Goal: Task Accomplishment & Management: Complete application form

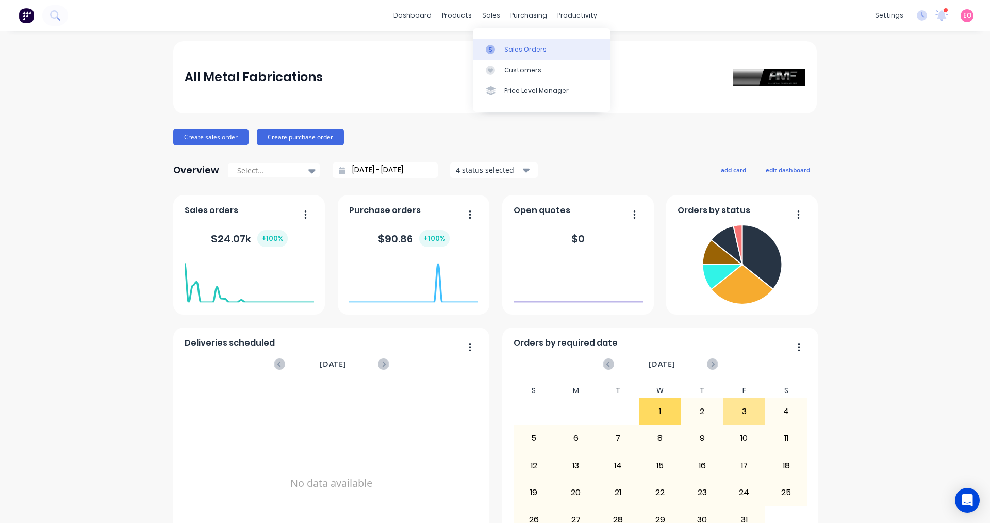
click at [478, 47] on icon at bounding box center [490, 49] width 9 height 9
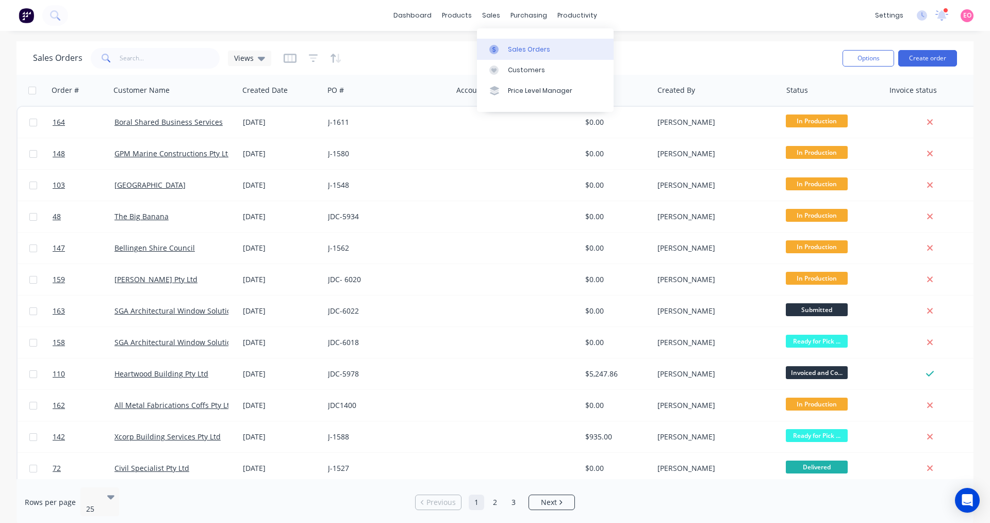
click at [478, 50] on div "Sales Orders" at bounding box center [529, 49] width 42 height 9
click at [478, 58] on button "Create order" at bounding box center [927, 58] width 59 height 16
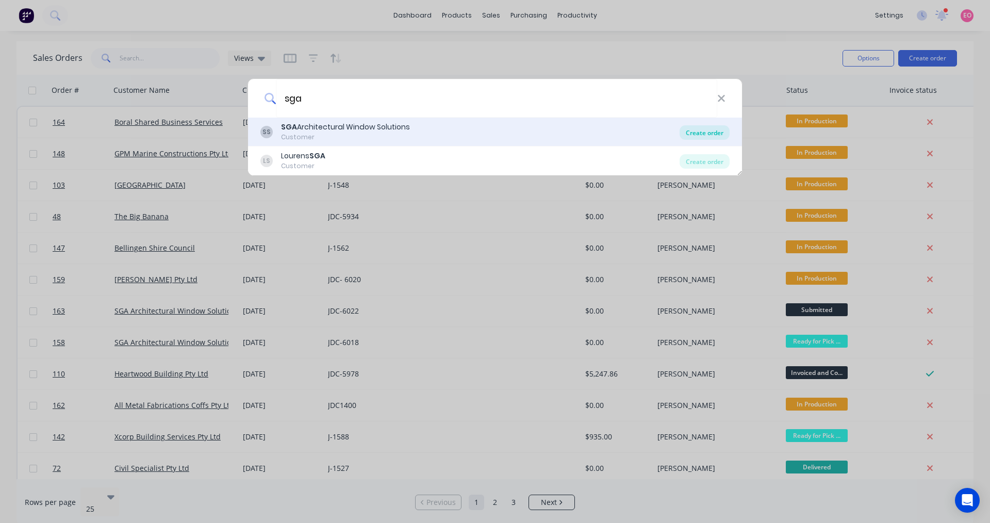
type input "sga"
click at [478, 131] on div "Create order" at bounding box center [704, 132] width 50 height 14
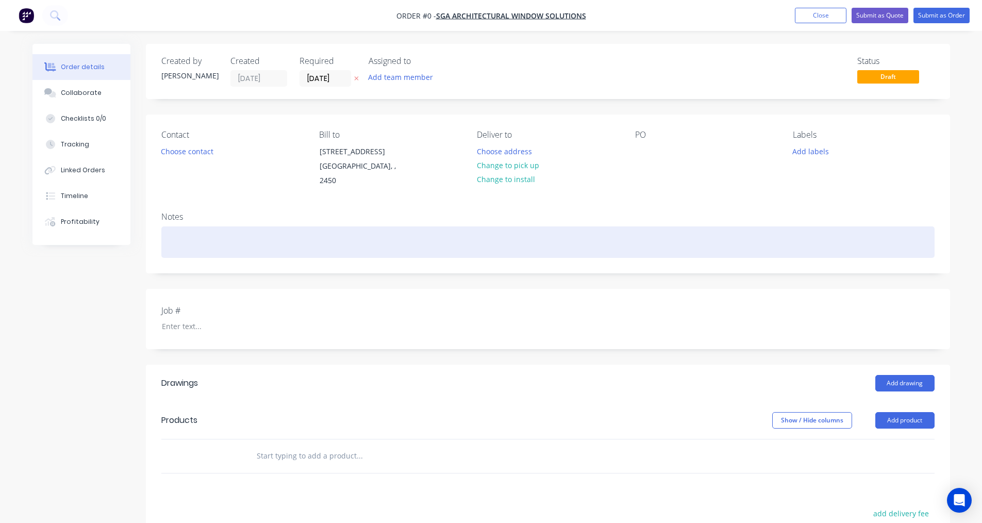
click at [184, 228] on div at bounding box center [547, 241] width 773 height 31
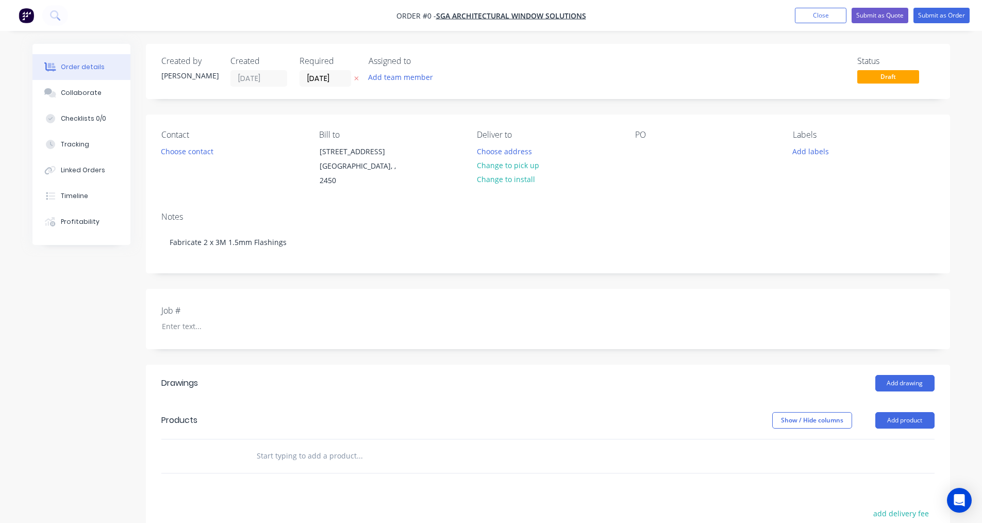
click at [478, 156] on div "Order details Collaborate Checklists 0/0 Tracking Linked Orders Timeline Profit…" at bounding box center [491, 390] width 938 height 692
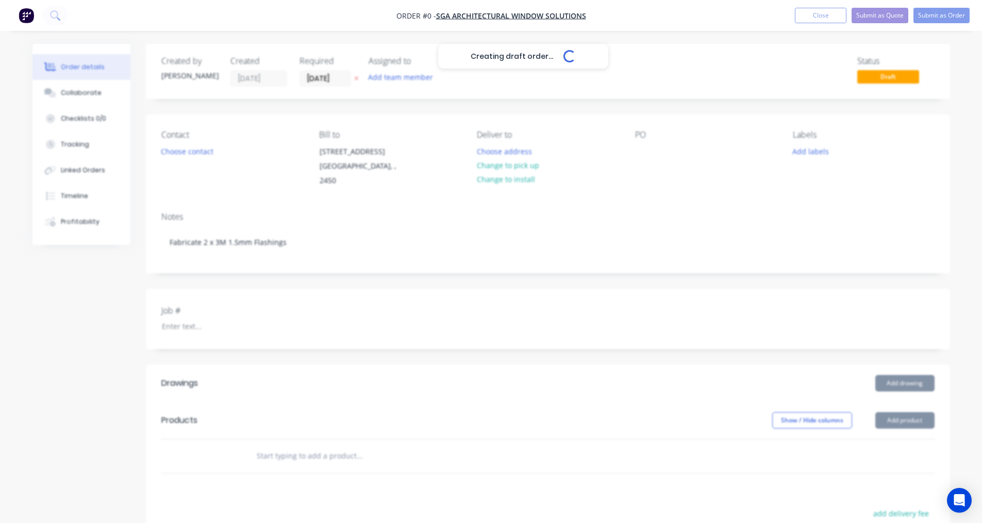
click at [478, 154] on div "Creating draft order... Loading..." at bounding box center [523, 305] width 982 height 523
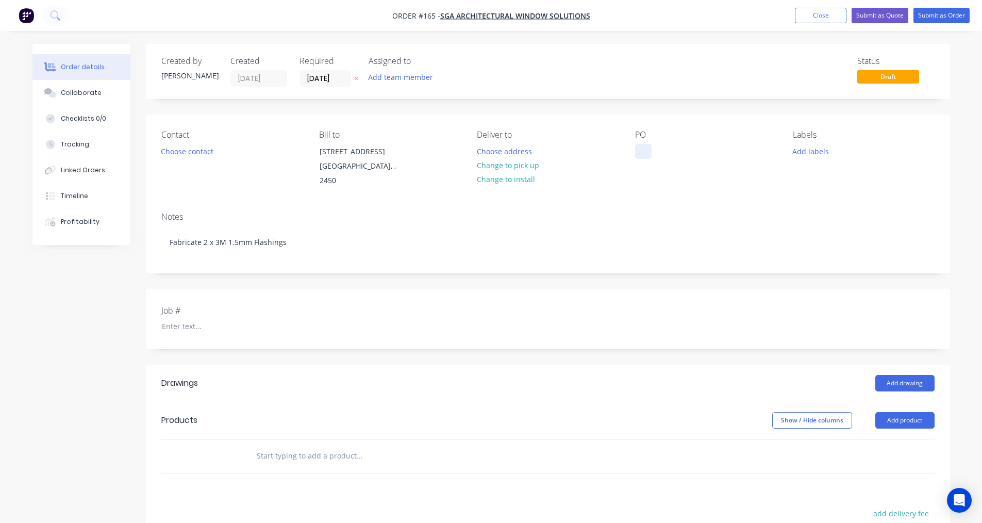
click at [478, 151] on div at bounding box center [643, 151] width 16 height 15
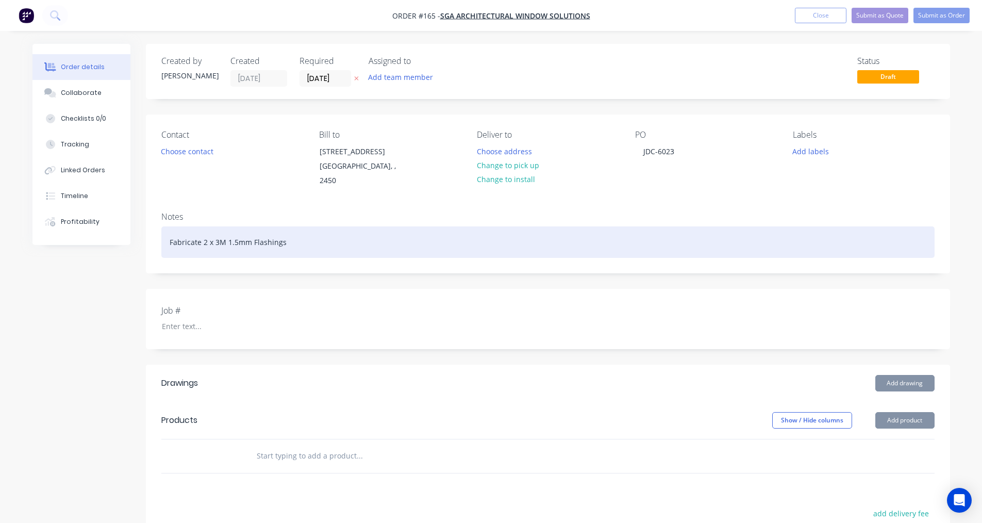
click at [297, 240] on div "Fabricate 2 x 3M 1.5mm Flashings" at bounding box center [547, 241] width 773 height 31
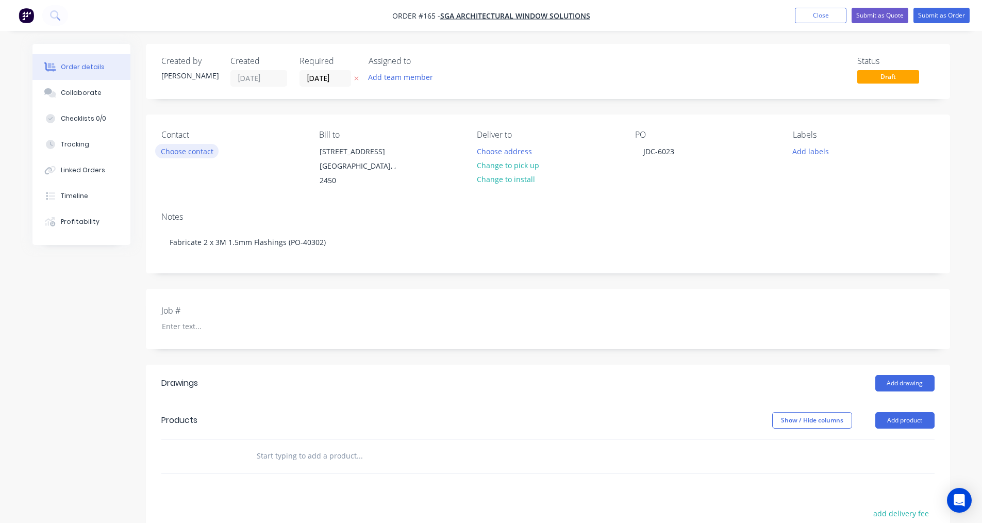
click at [192, 150] on button "Choose contact" at bounding box center [186, 151] width 63 height 14
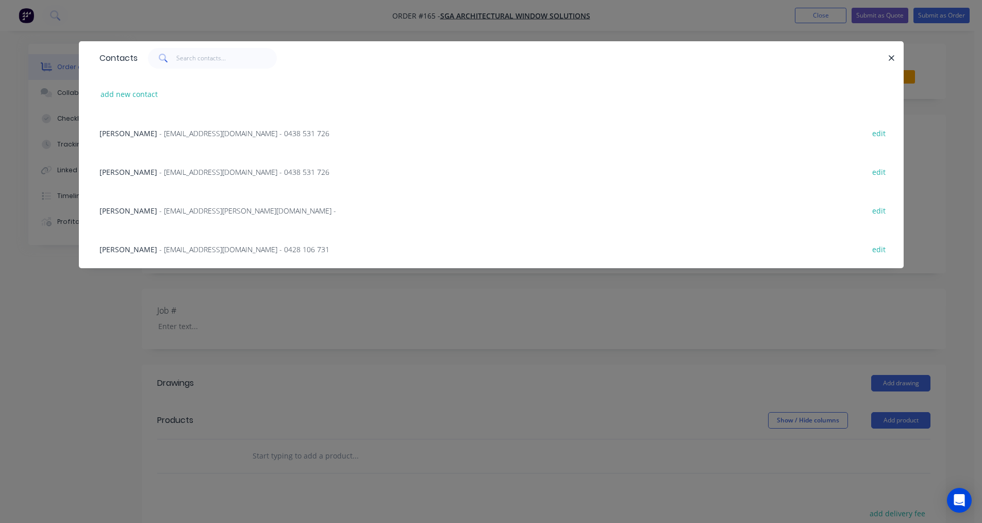
click at [167, 215] on span "- [EMAIL_ADDRESS][PERSON_NAME][DOMAIN_NAME] -" at bounding box center [247, 211] width 177 height 10
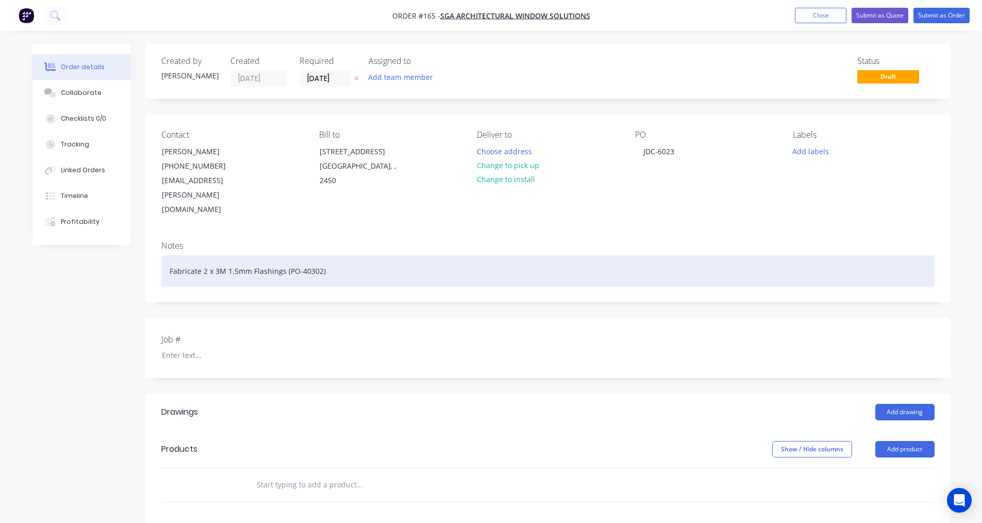
click at [330, 255] on div "Fabricate 2 x 3M 1.5mm Flashings (PO-40302)" at bounding box center [547, 270] width 773 height 31
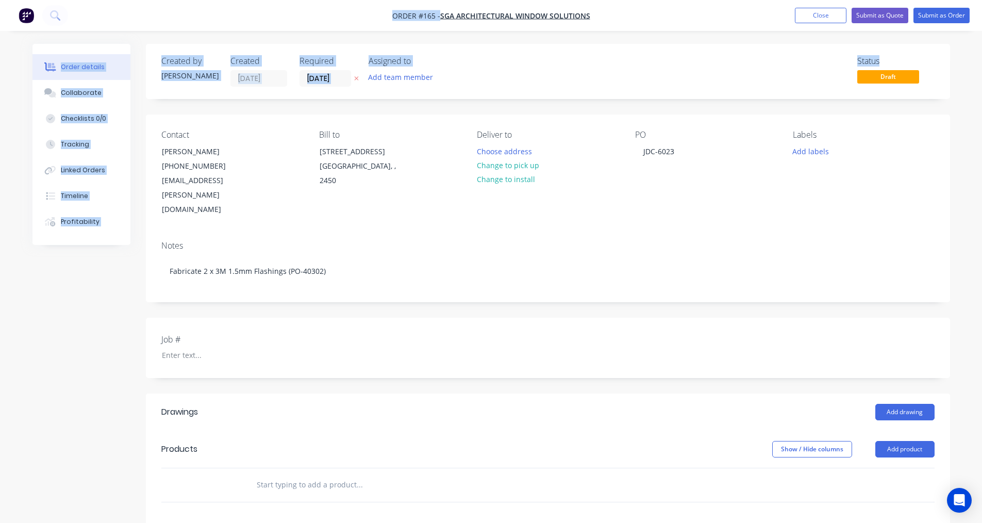
drag, startPoint x: 373, startPoint y: 8, endPoint x: 1295, endPoint y: -12, distance: 922.5
click at [478, 0] on html "Order #165 - SGA Architectural Window Solutions Add product Close Submit as Quo…" at bounding box center [491, 382] width 982 height 765
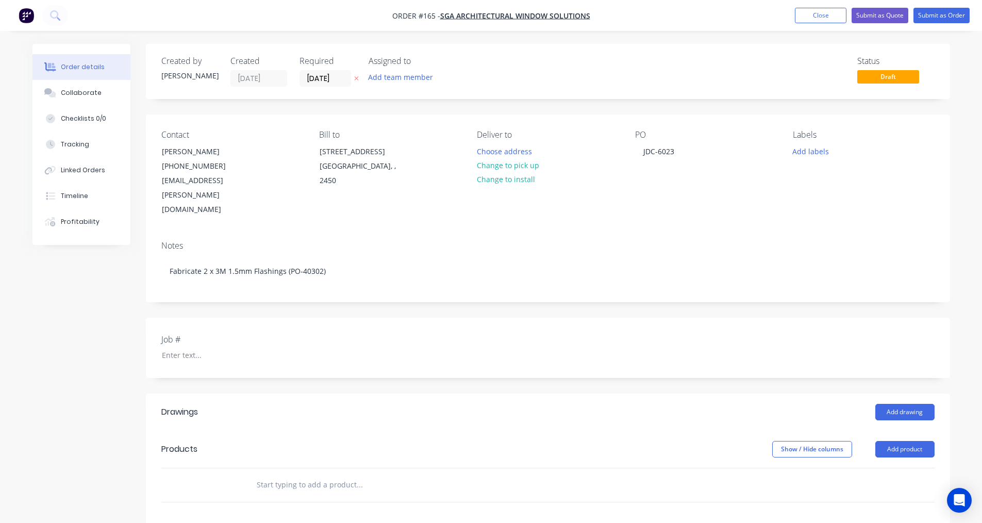
click at [318, 404] on div "Drawings" at bounding box center [243, 412] width 164 height 16
click at [81, 88] on div "Collaborate" at bounding box center [81, 92] width 41 height 9
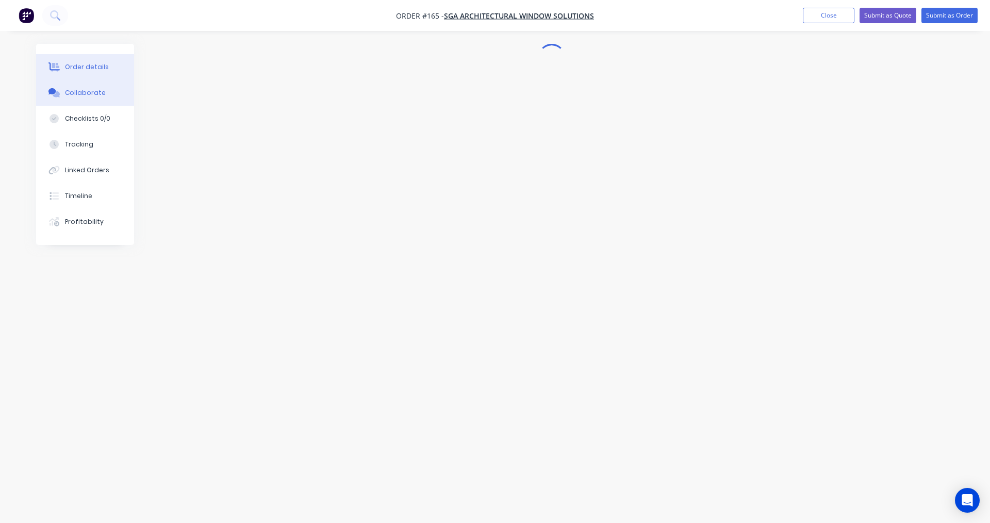
click at [69, 72] on button "Order details" at bounding box center [85, 67] width 98 height 26
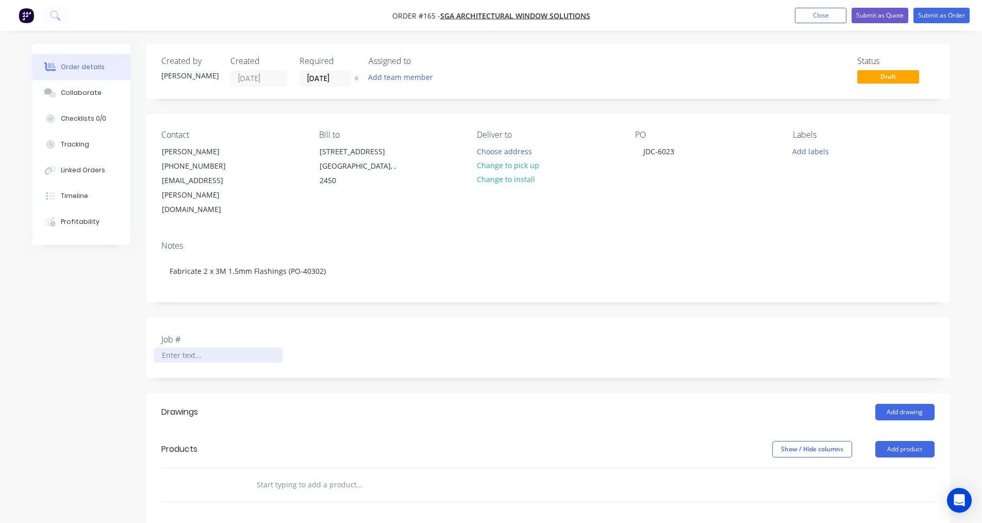
click at [192, 347] on div at bounding box center [218, 354] width 129 height 15
click at [478, 18] on button "Submit as Order" at bounding box center [942, 15] width 56 height 15
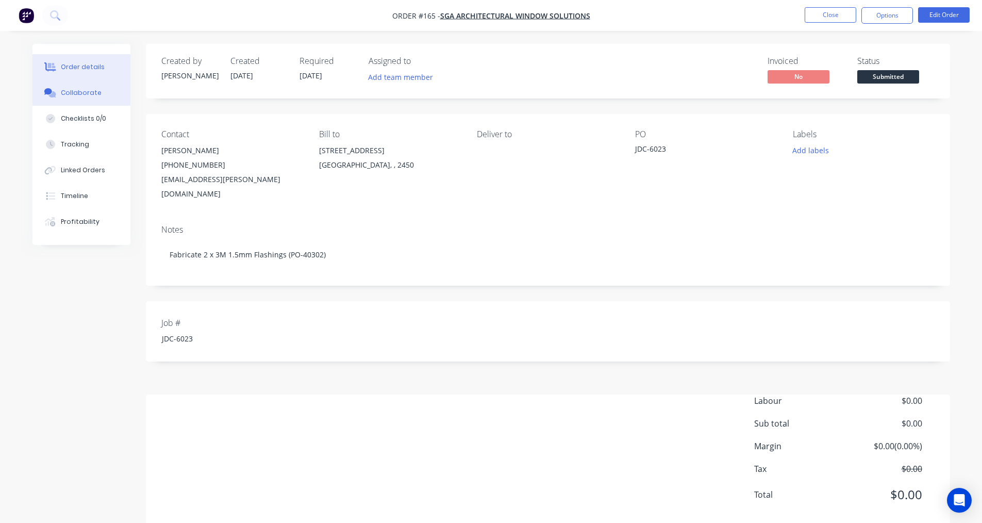
click at [85, 90] on div "Collaborate" at bounding box center [81, 92] width 41 height 9
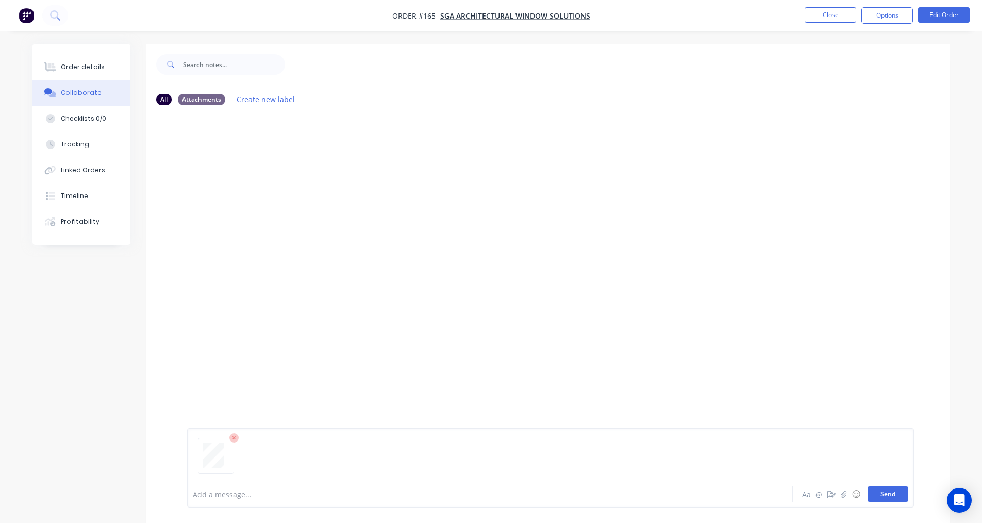
click at [478, 491] on button "Send" at bounding box center [888, 493] width 41 height 15
drag, startPoint x: 282, startPoint y: 312, endPoint x: 245, endPoint y: 296, distance: 40.6
click at [282, 313] on div "EO You 10:55am [DATE] 40302 - [PERSON_NAME] - Fairfax Alterations & Additions.p…" at bounding box center [548, 296] width 804 height 367
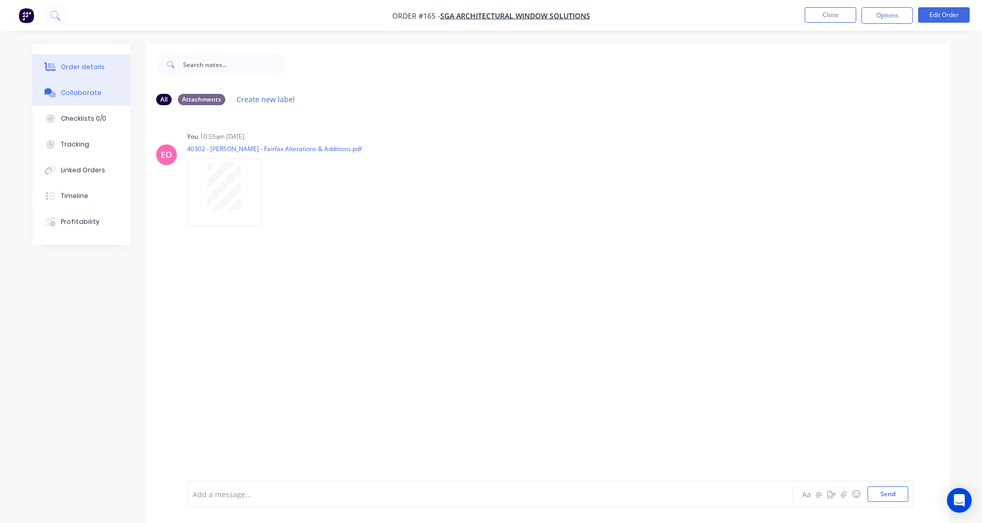
click at [91, 62] on div "Order details" at bounding box center [83, 66] width 44 height 9
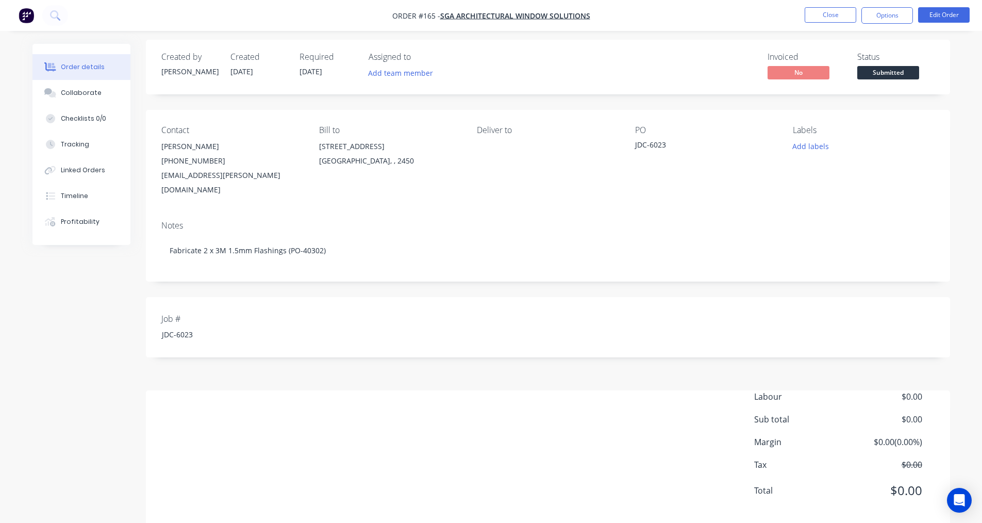
scroll to position [8, 0]
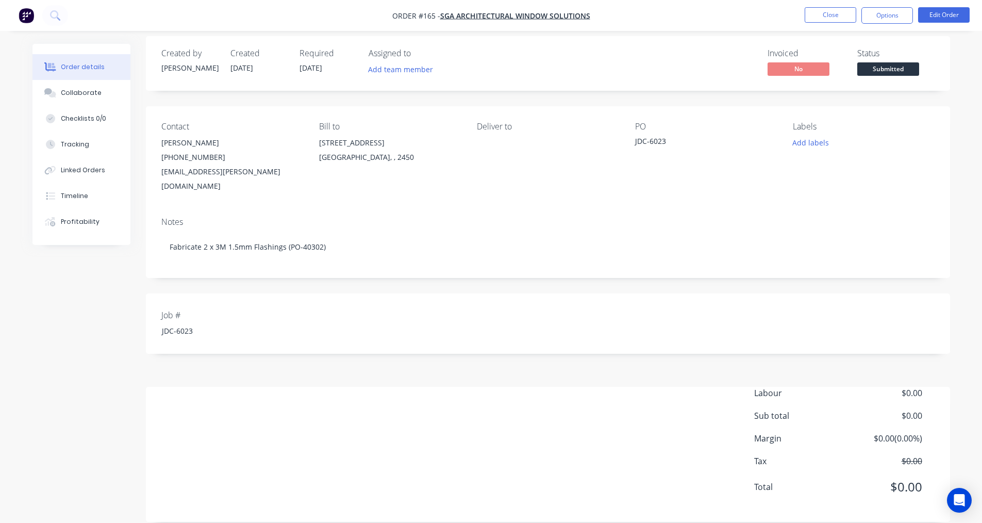
click at [389, 429] on div "Labour $0.00 Sub total $0.00 Margin $0.00 ( 0.00 %) Tax $0.00 Total $0.00" at bounding box center [547, 447] width 773 height 120
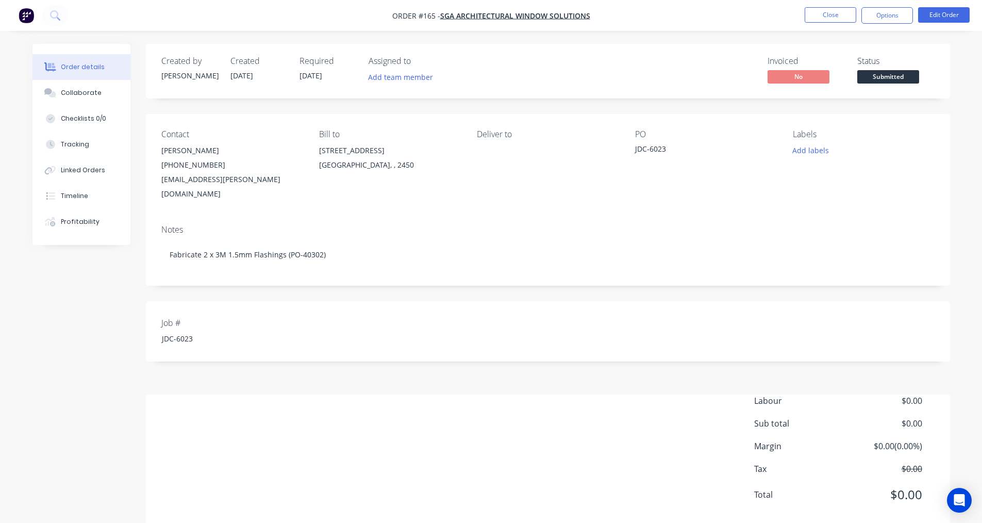
click at [106, 71] on button "Order details" at bounding box center [81, 67] width 98 height 26
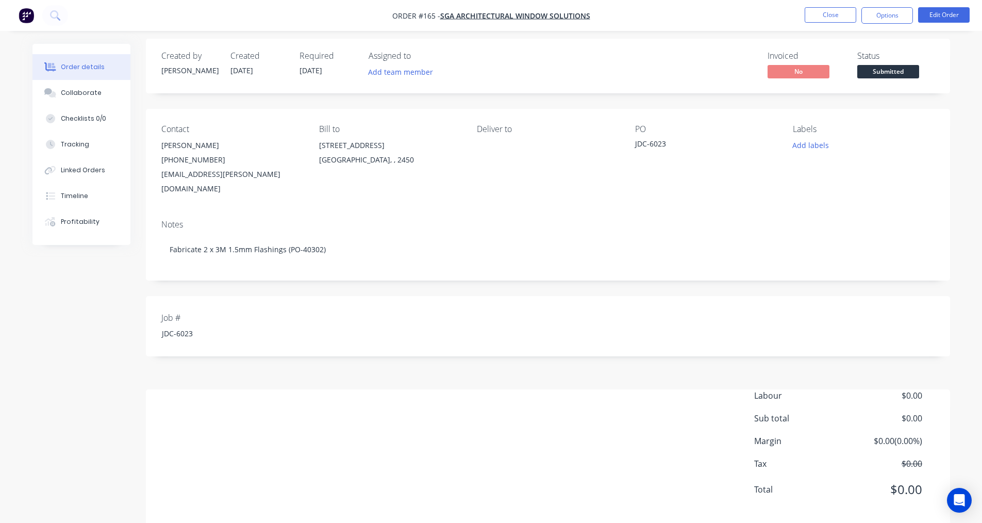
scroll to position [8, 0]
click at [310, 428] on div "Labour $0.00 Sub total $0.00 Margin $0.00 ( 0.00 %) Tax $0.00 Total $0.00" at bounding box center [547, 447] width 773 height 120
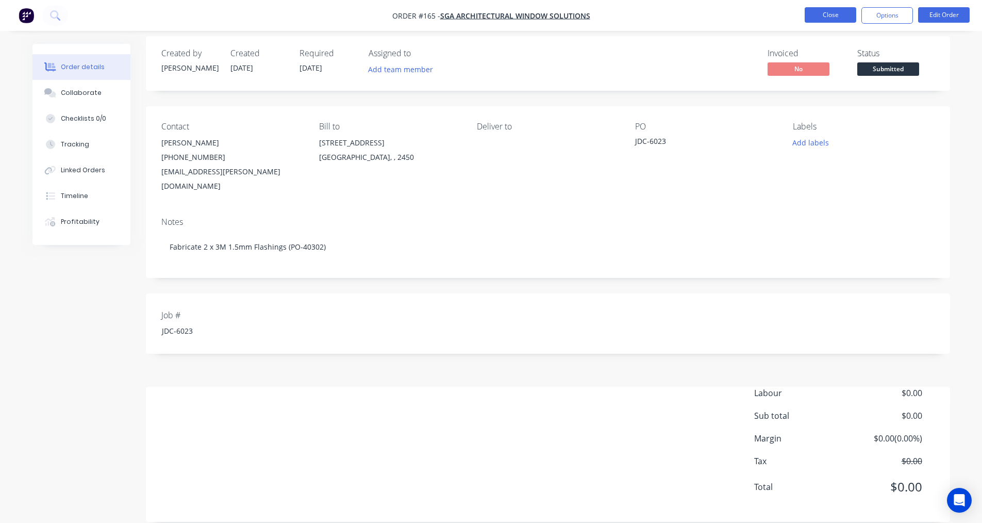
click at [478, 10] on button "Close" at bounding box center [831, 14] width 52 height 15
